Goal: Register for event/course

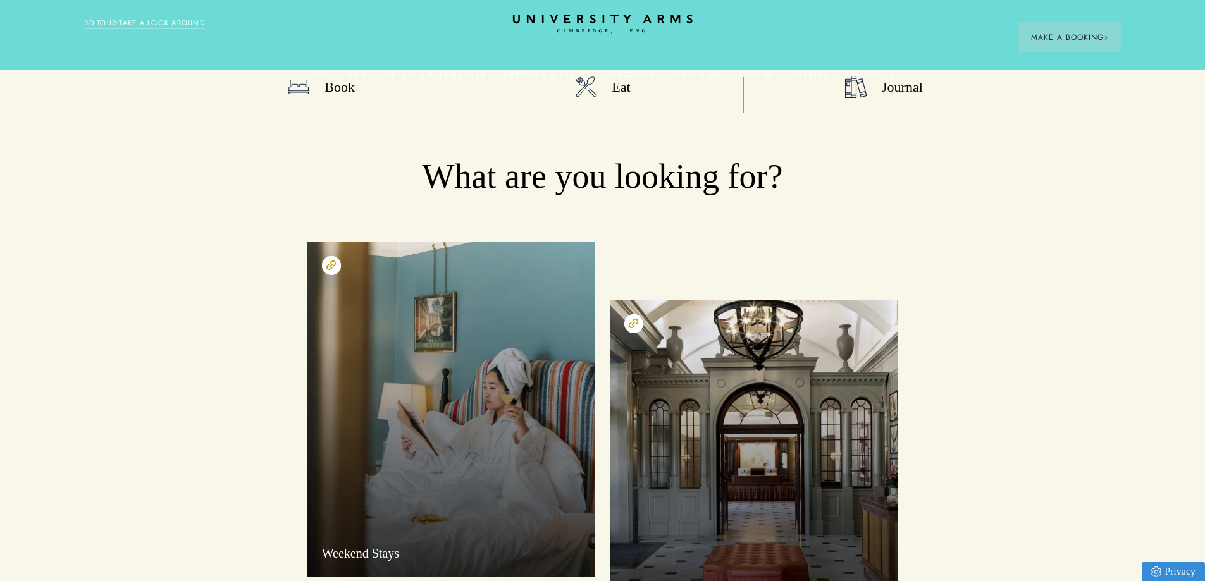
click at [1073, 36] on span "Make a Booking" at bounding box center [1069, 37] width 77 height 11
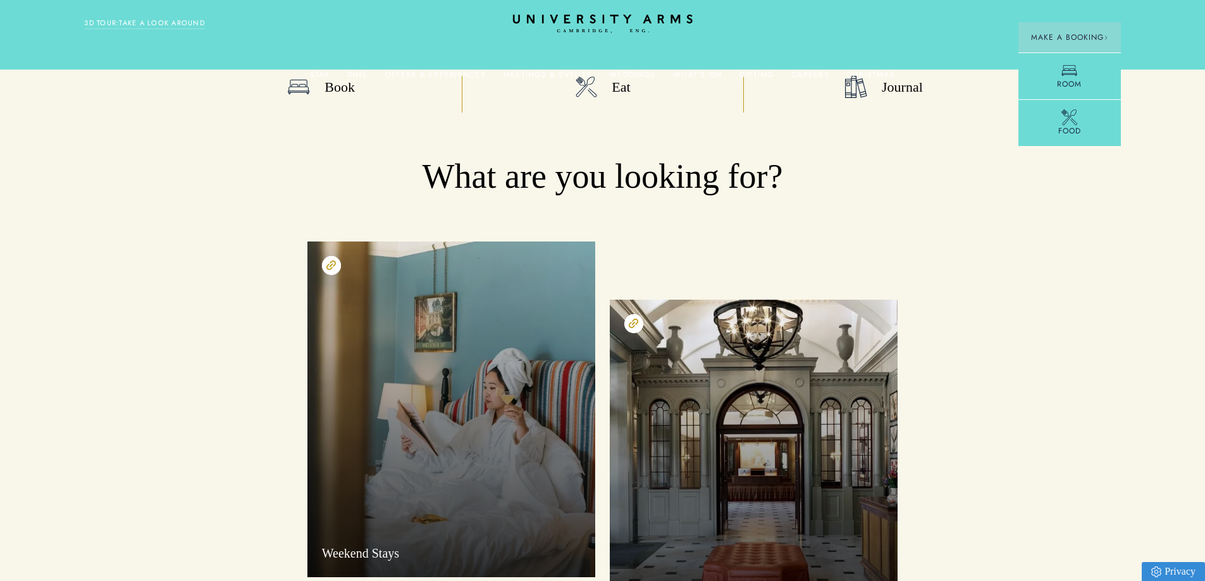
click at [566, 73] on link "Meetings & Events" at bounding box center [547, 78] width 88 height 16
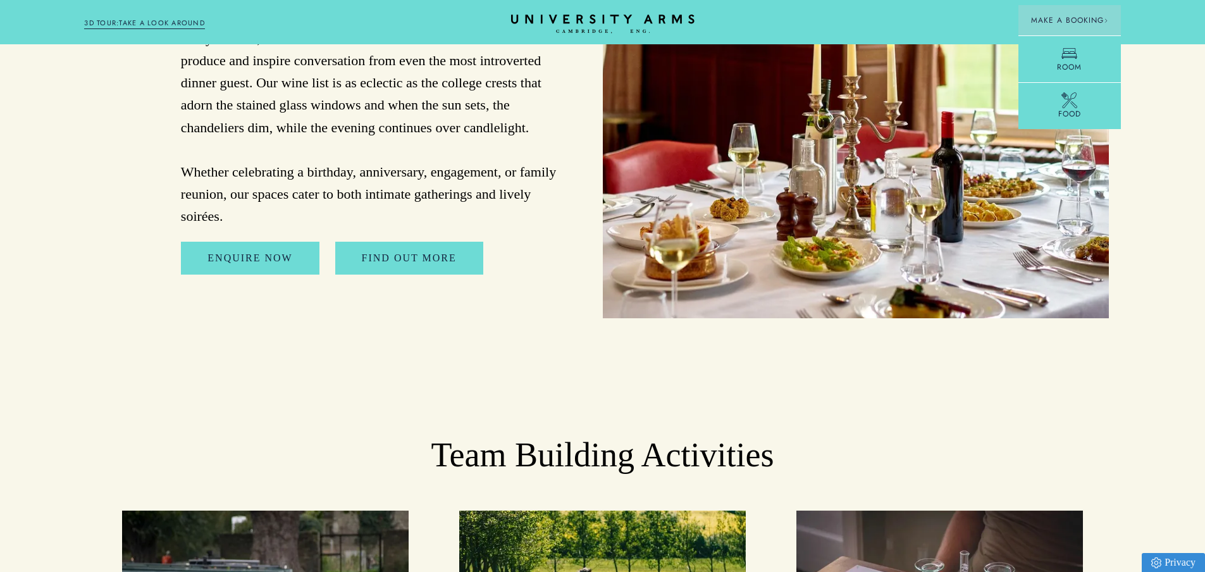
scroll to position [3795, 0]
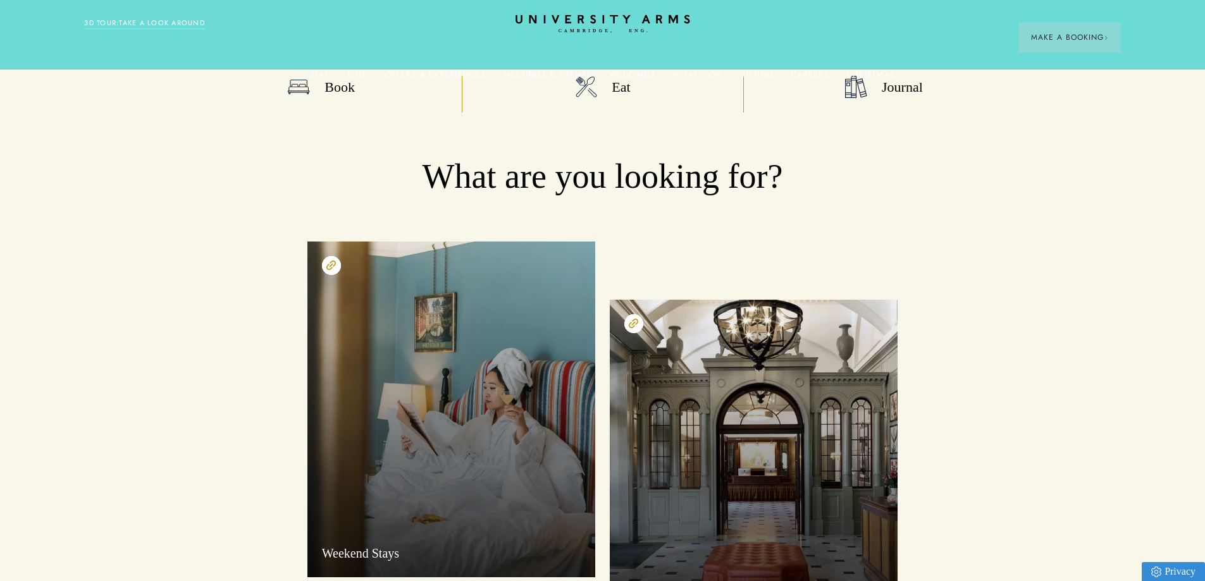
click at [654, 19] on icon "CAMBRIDGE’S LEADING LUXURY HOTEL SINCE [DATE]" at bounding box center [602, 24] width 178 height 18
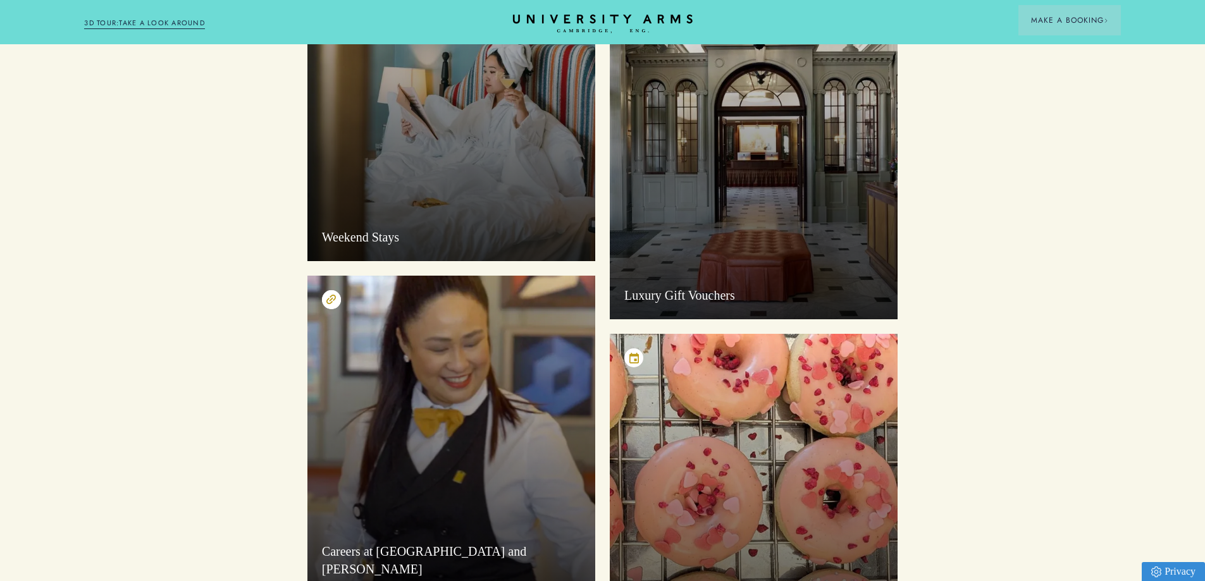
scroll to position [632, 0]
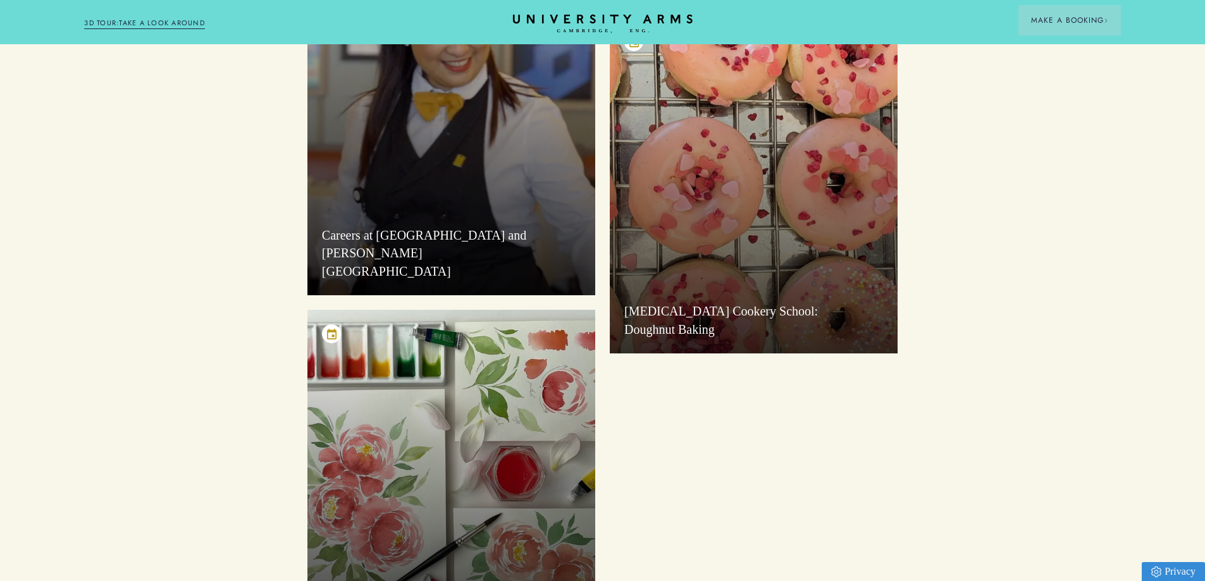
click at [770, 219] on div "[MEDICAL_DATA] Cookery School: Doughnut Baking" at bounding box center [754, 186] width 288 height 336
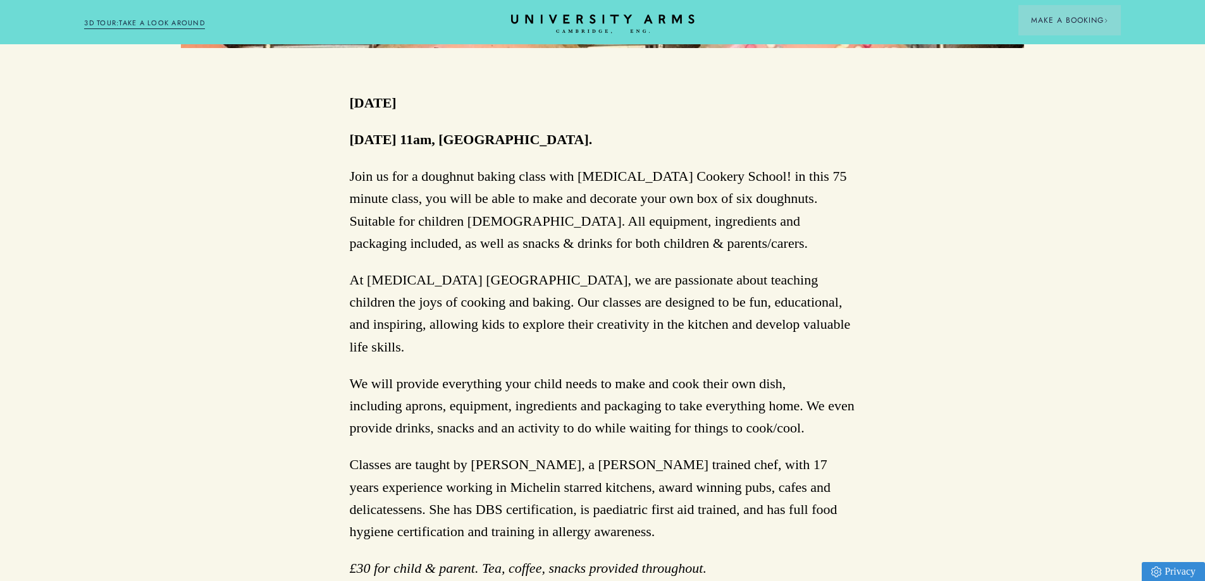
scroll to position [885, 0]
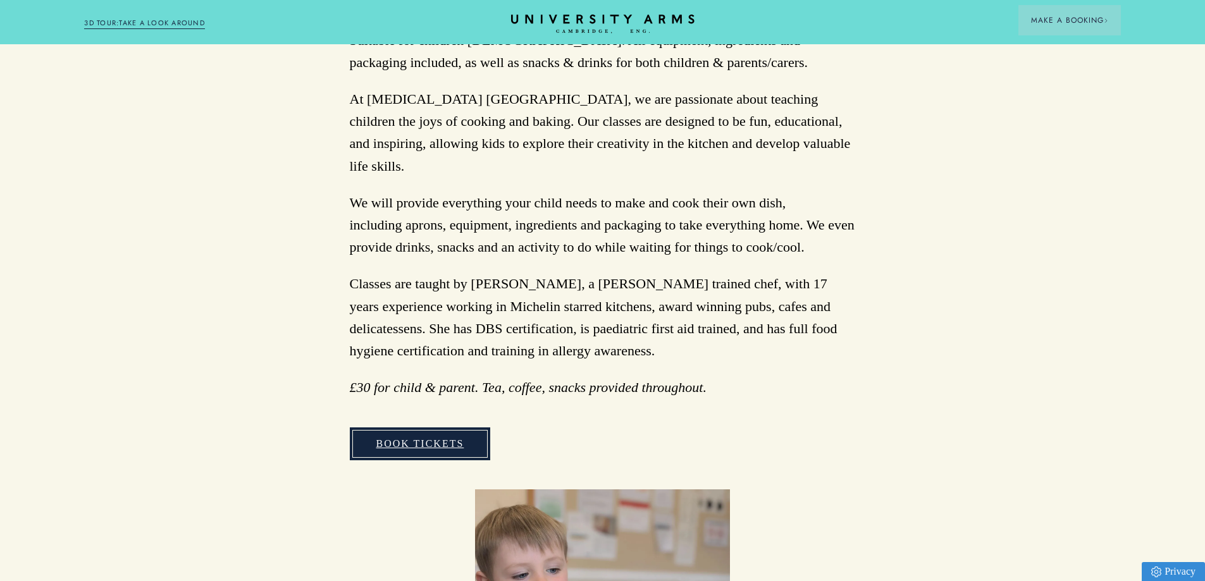
click at [425, 427] on link "BOOK TICKETS" at bounding box center [420, 443] width 141 height 33
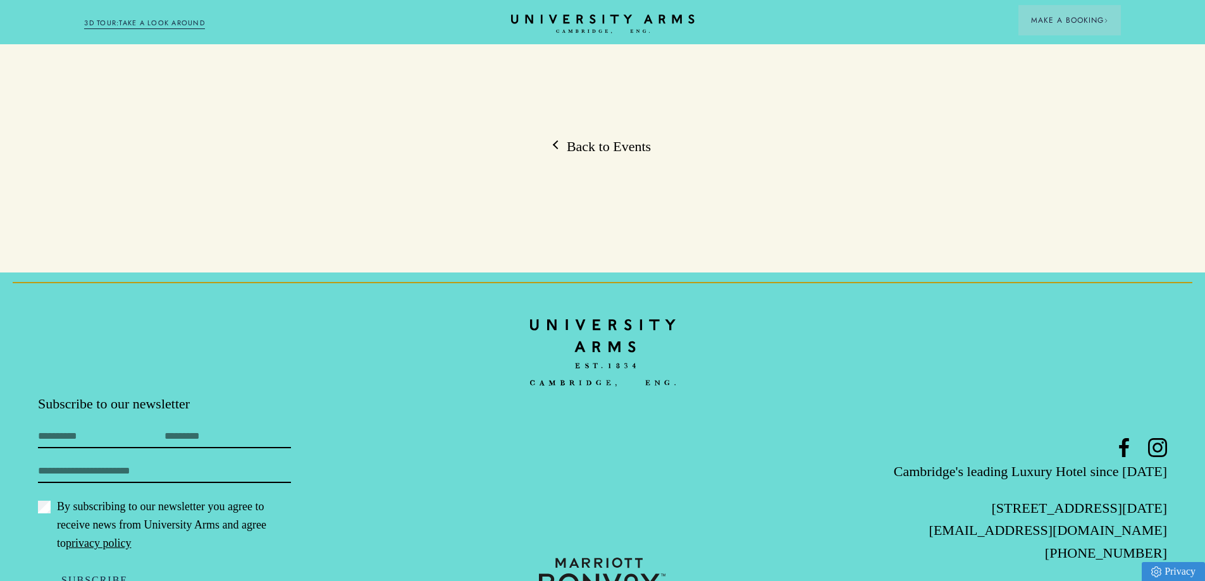
scroll to position [2089, 0]
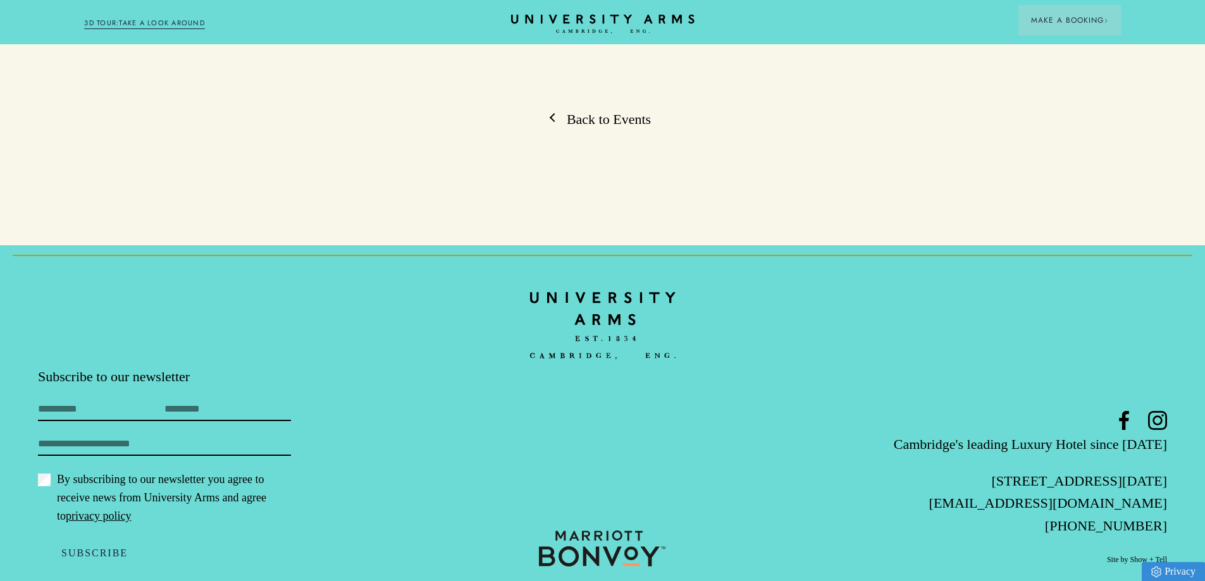
click at [608, 110] on link "Back to Events" at bounding box center [602, 119] width 97 height 19
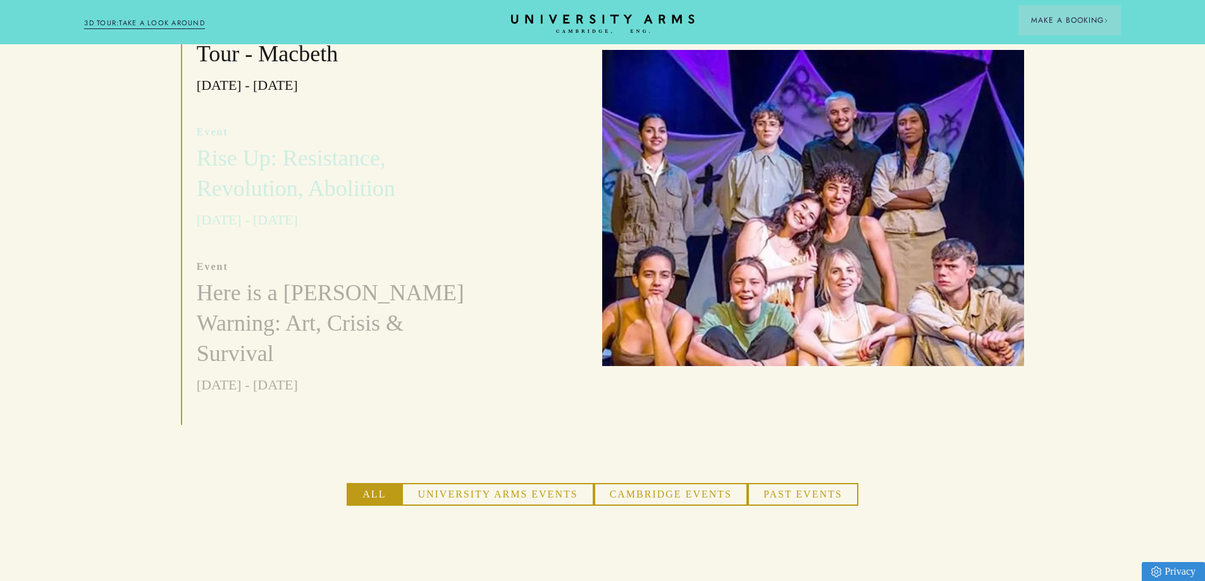
scroll to position [506, 0]
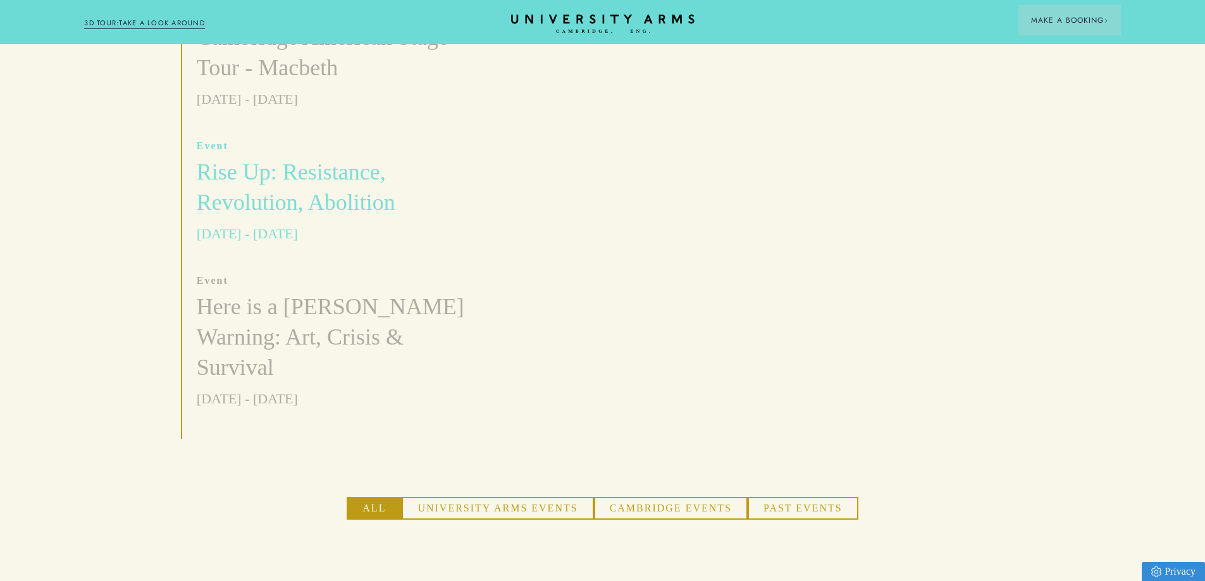
click at [288, 175] on h3 "Rise Up: Resistance, Revolution, Abolition" at bounding box center [342, 187] width 290 height 61
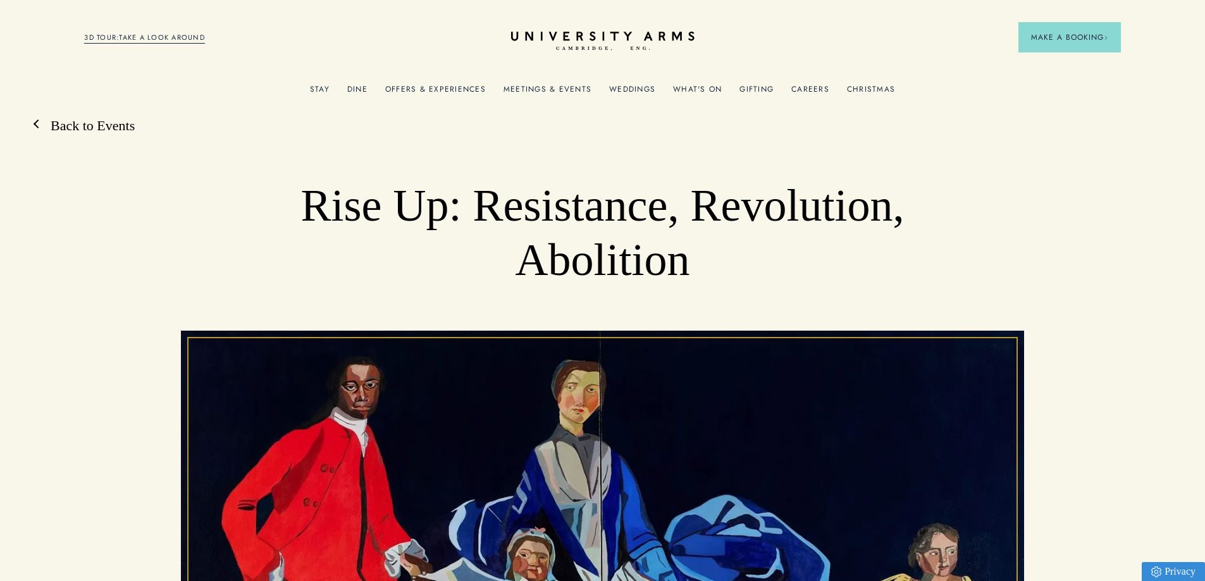
click at [98, 120] on link "Back to Events" at bounding box center [86, 125] width 97 height 19
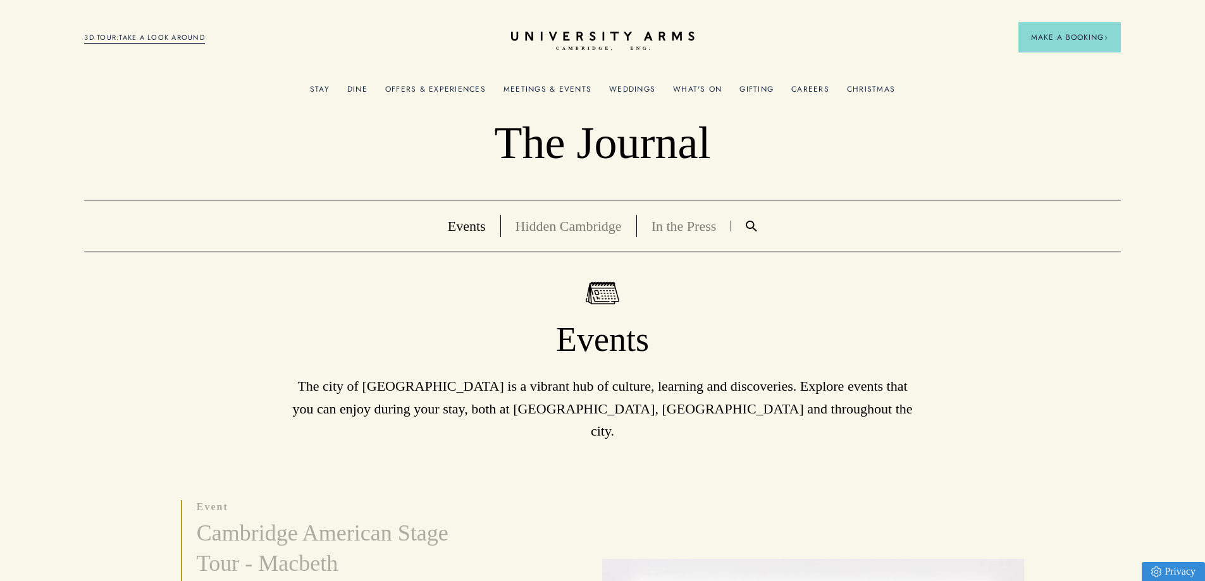
click at [699, 87] on link "What's On" at bounding box center [697, 93] width 49 height 16
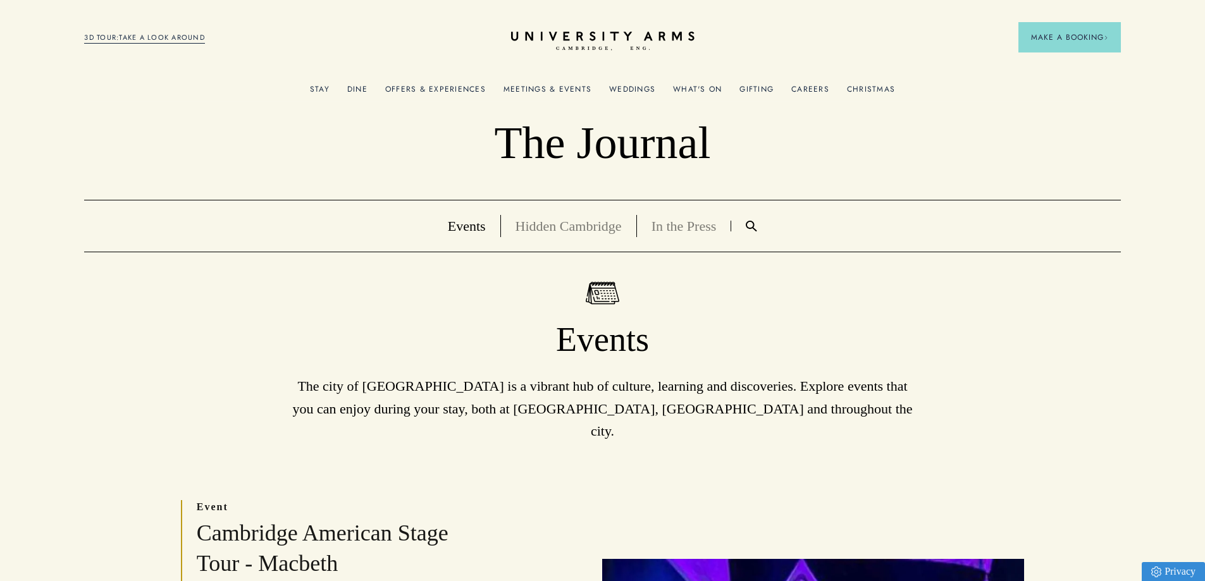
click at [534, 92] on link "Meetings & Events" at bounding box center [547, 93] width 88 height 16
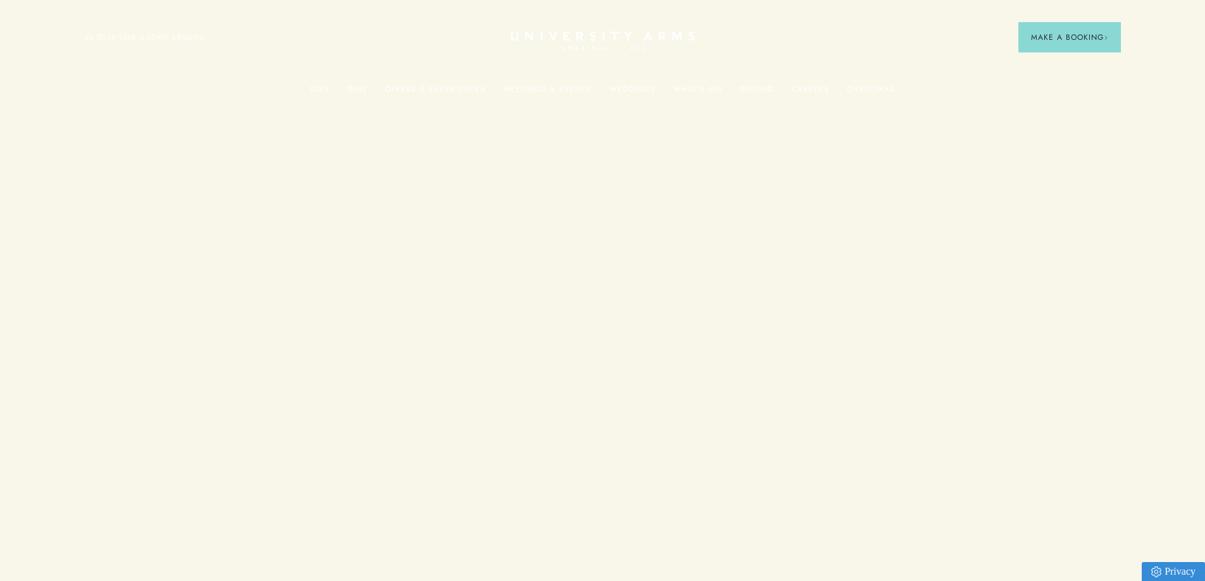
scroll to position [506, 0]
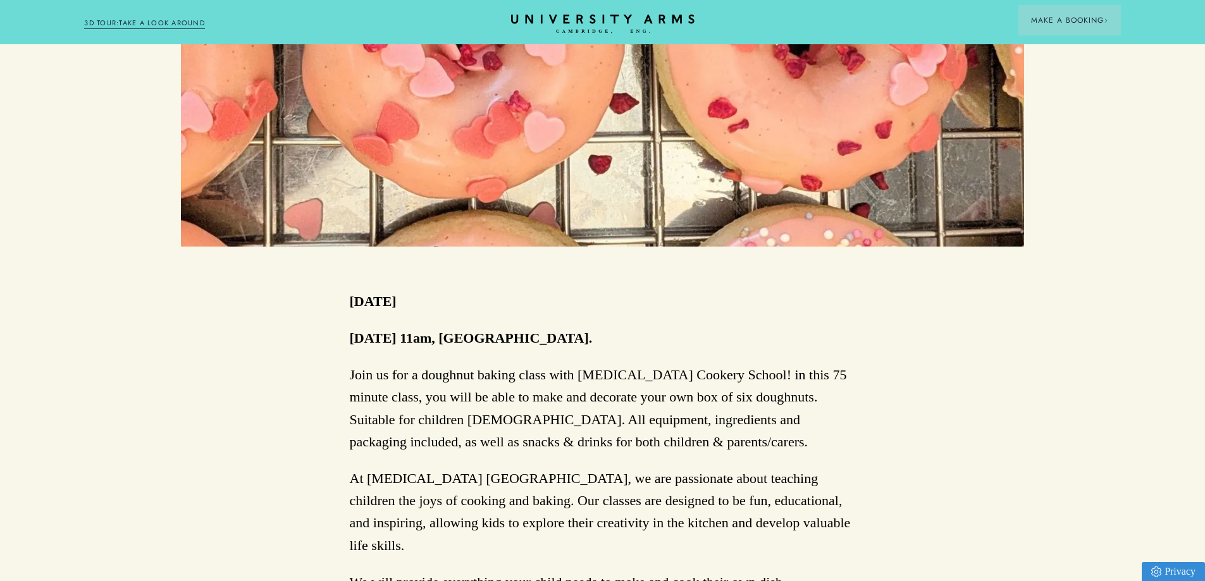
scroll to position [2089, 0]
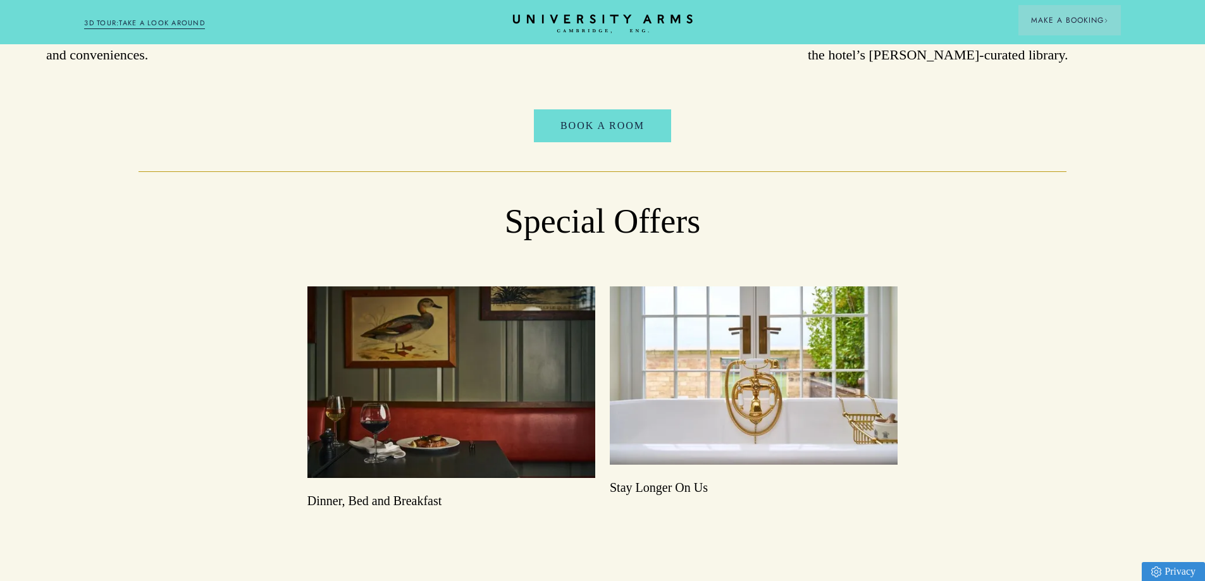
scroll to position [1707, 0]
